Goal: Task Accomplishment & Management: Use online tool/utility

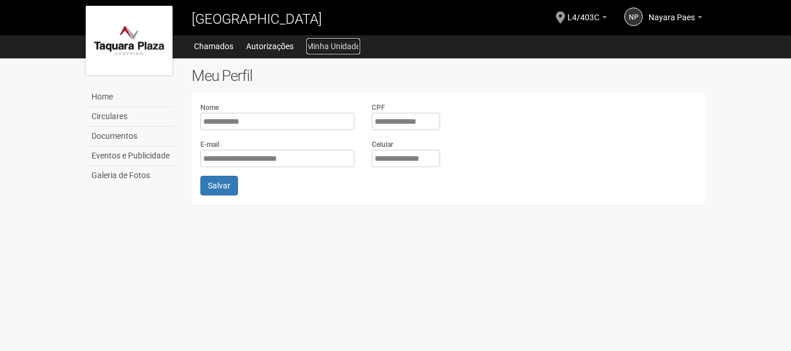
click at [339, 50] on link "Minha Unidade" at bounding box center [333, 46] width 54 height 16
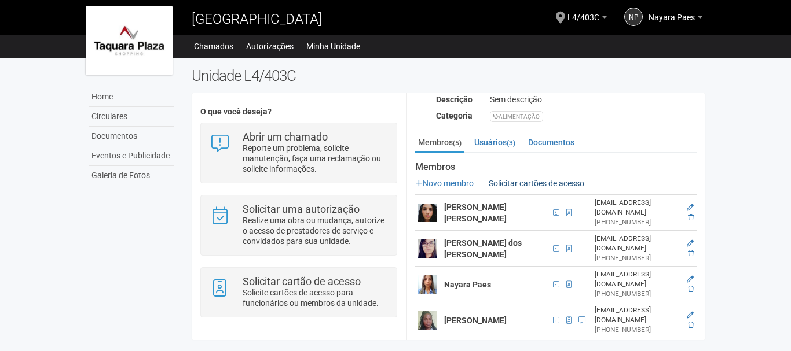
scroll to position [179, 0]
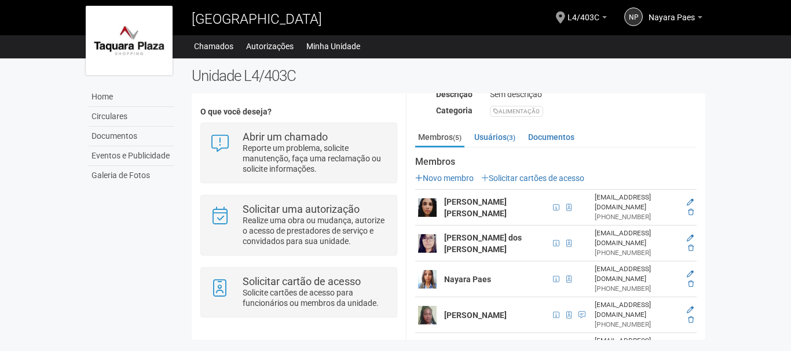
click at [690, 351] on icon at bounding box center [691, 356] width 6 height 7
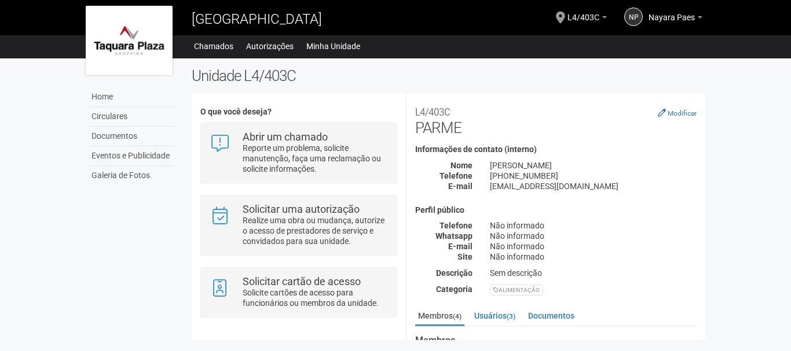
scroll to position [149, 0]
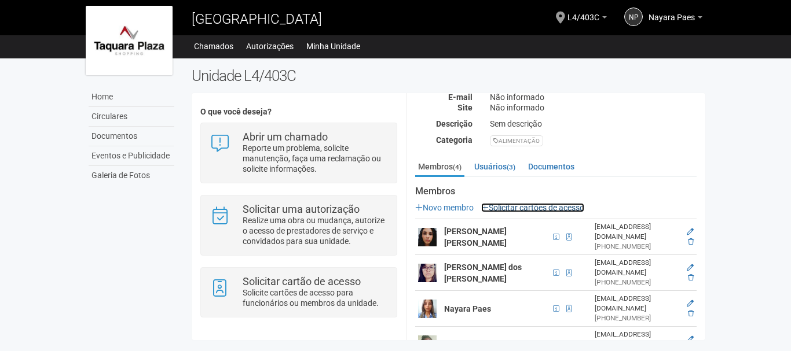
click at [502, 209] on link "Solicitar cartões de acesso" at bounding box center [532, 207] width 103 height 9
